Goal: Task Accomplishment & Management: Manage account settings

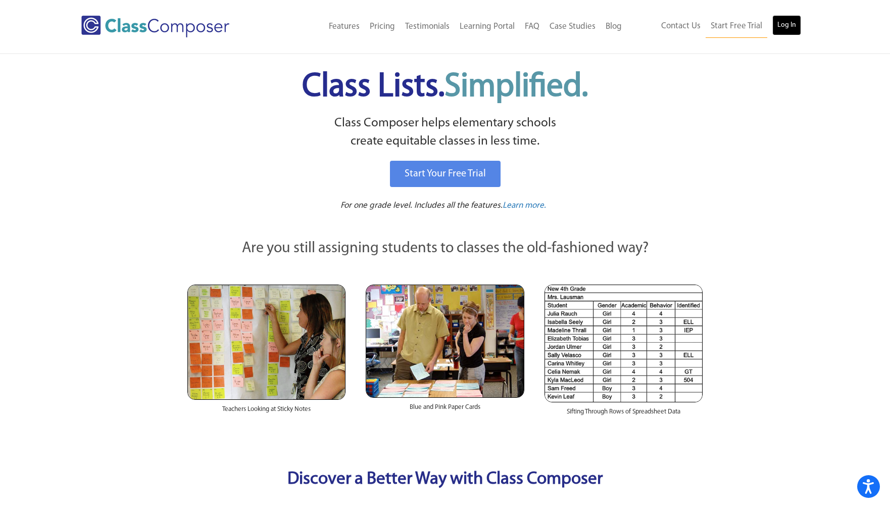
click at [794, 27] on link "Log In" at bounding box center [786, 25] width 29 height 20
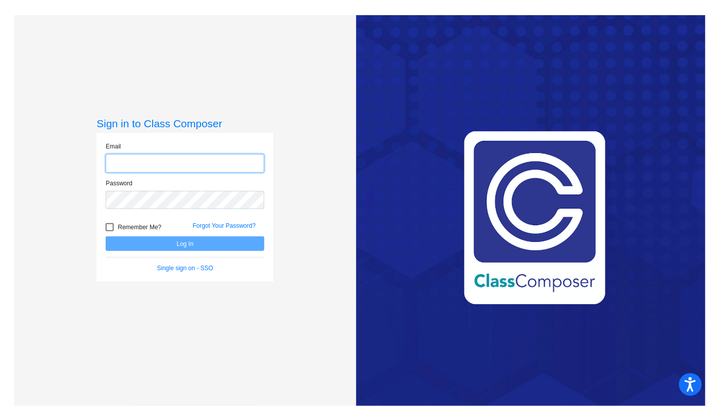
type input "scasey@bethlehemschools.org"
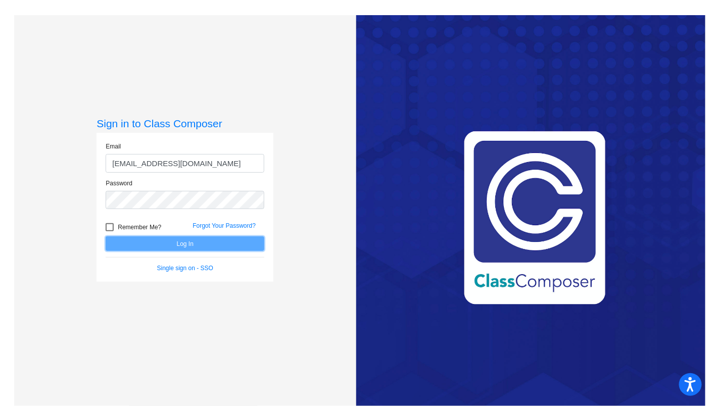
click at [152, 241] on button "Log In" at bounding box center [185, 243] width 159 height 15
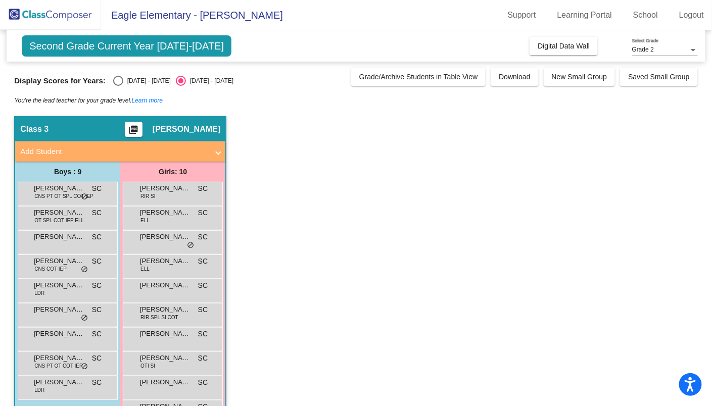
click at [114, 82] on div "Select an option" at bounding box center [118, 81] width 10 height 10
click at [118, 86] on input "2024 - 2025" at bounding box center [118, 86] width 1 height 1
radio input "true"
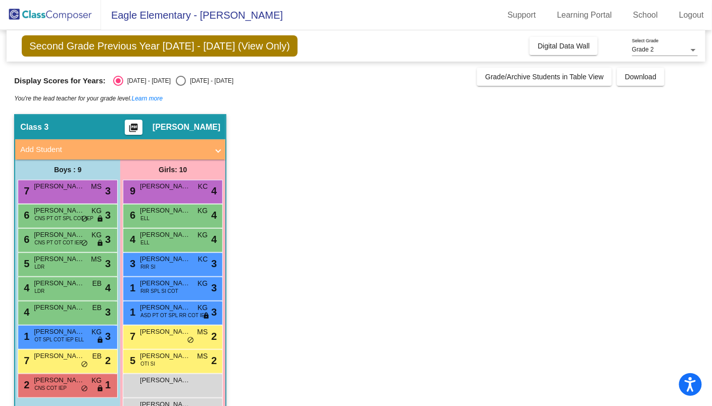
click at [176, 82] on div "Select an option" at bounding box center [181, 81] width 10 height 10
click at [180, 86] on input "2025 - 2026" at bounding box center [180, 86] width 1 height 1
radio input "true"
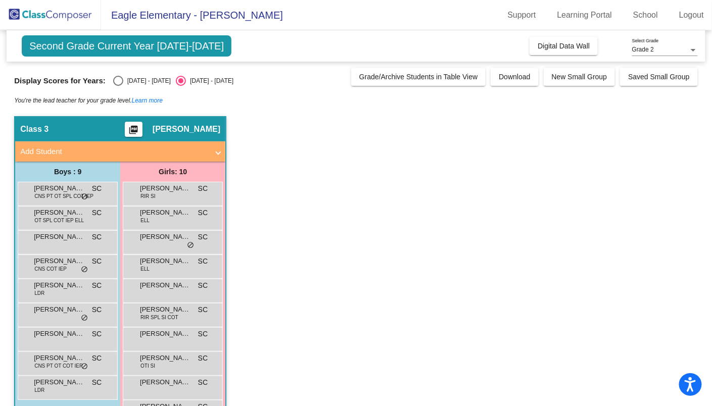
click at [264, 104] on div "You're the lead teacher for your grade level. Learn more" at bounding box center [355, 100] width 683 height 11
click at [542, 48] on span "Digital Data Wall" at bounding box center [563, 46] width 52 height 8
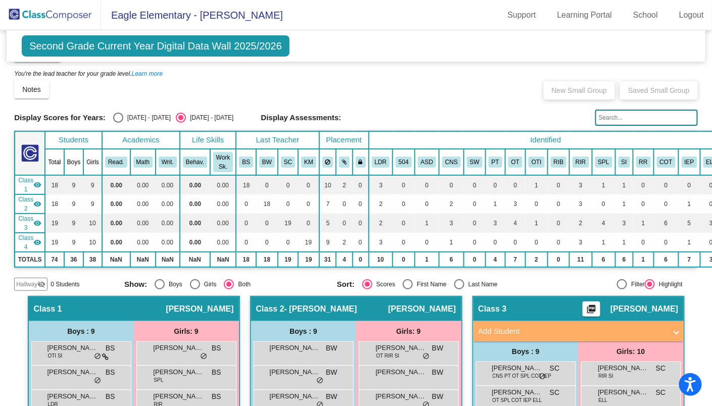
scroll to position [27, 0]
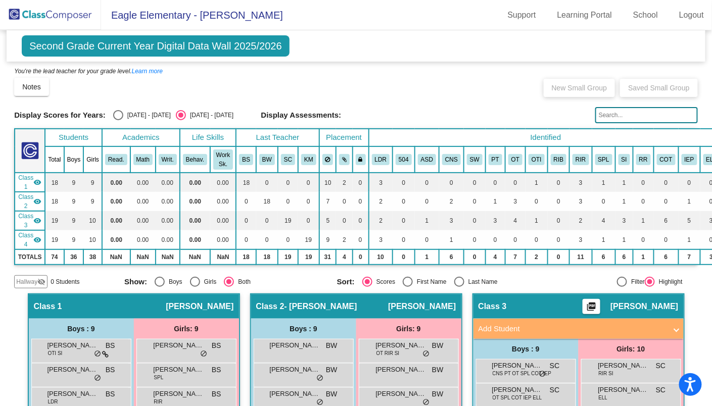
click at [113, 114] on div "Select an option" at bounding box center [118, 115] width 10 height 10
click at [118, 120] on input "2024 - 2025" at bounding box center [118, 120] width 1 height 1
radio input "true"
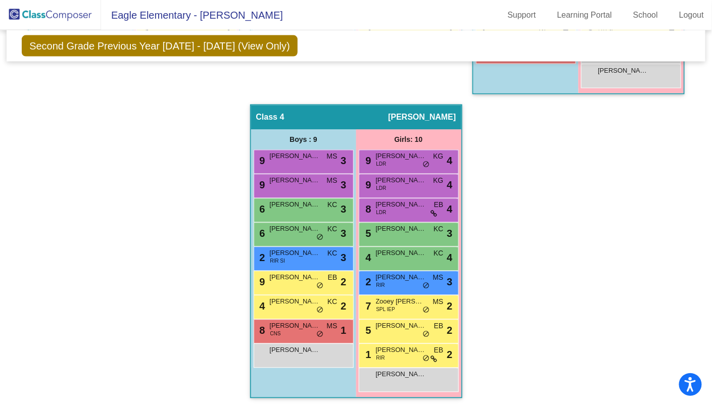
scroll to position [0, 0]
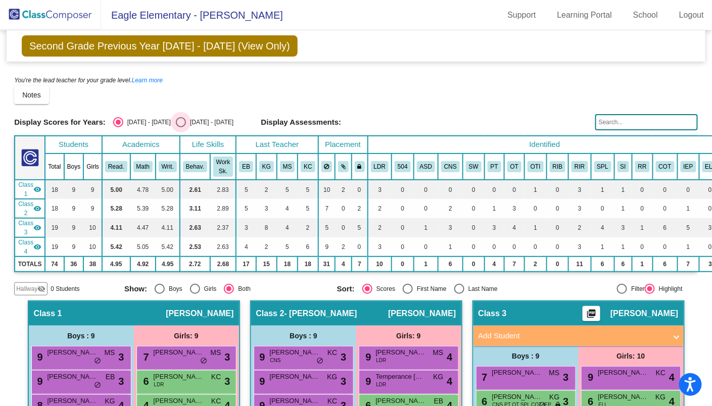
click at [176, 122] on div "Select an option" at bounding box center [181, 122] width 10 height 10
click at [180, 127] on input "2025 - 2026" at bounding box center [180, 127] width 1 height 1
radio input "true"
